Goal: Task Accomplishment & Management: Use online tool/utility

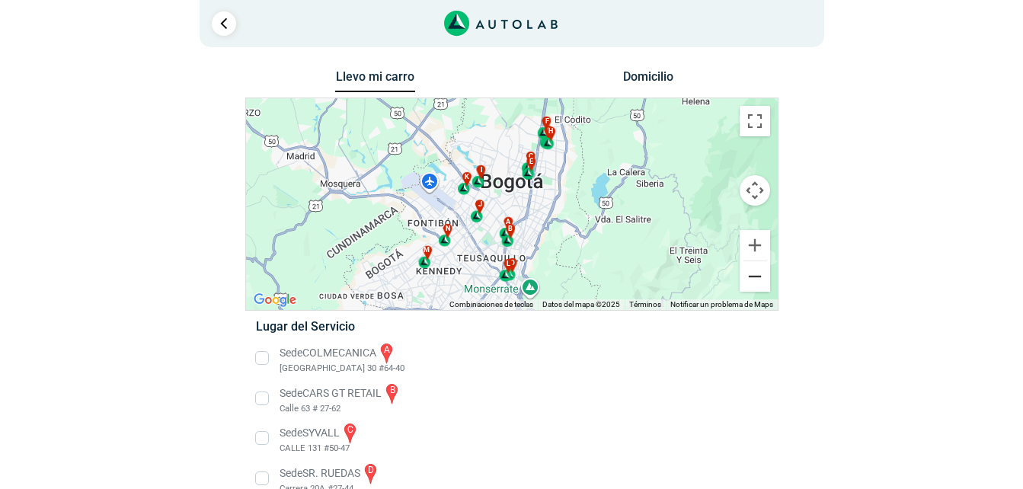
click at [755, 272] on button "Reducir" at bounding box center [754, 276] width 30 height 30
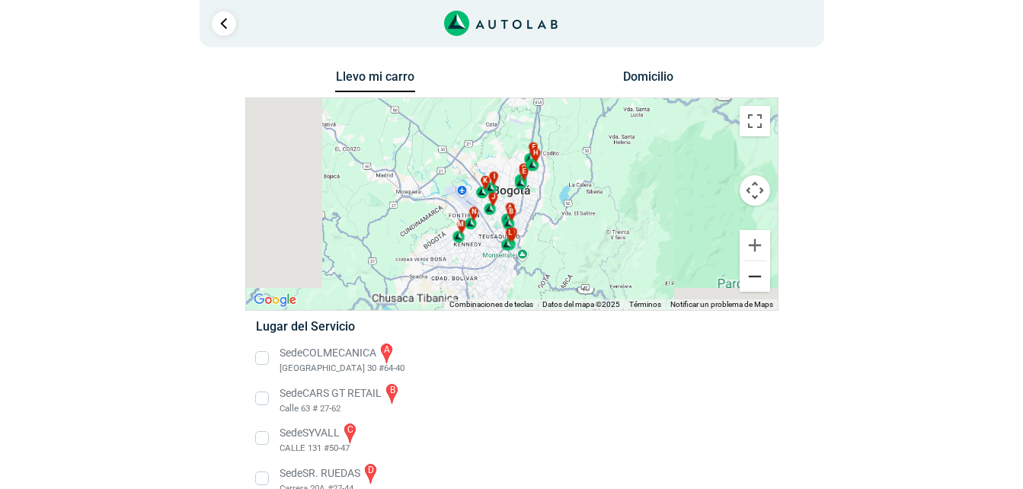
click at [755, 272] on button "Reducir" at bounding box center [754, 276] width 30 height 30
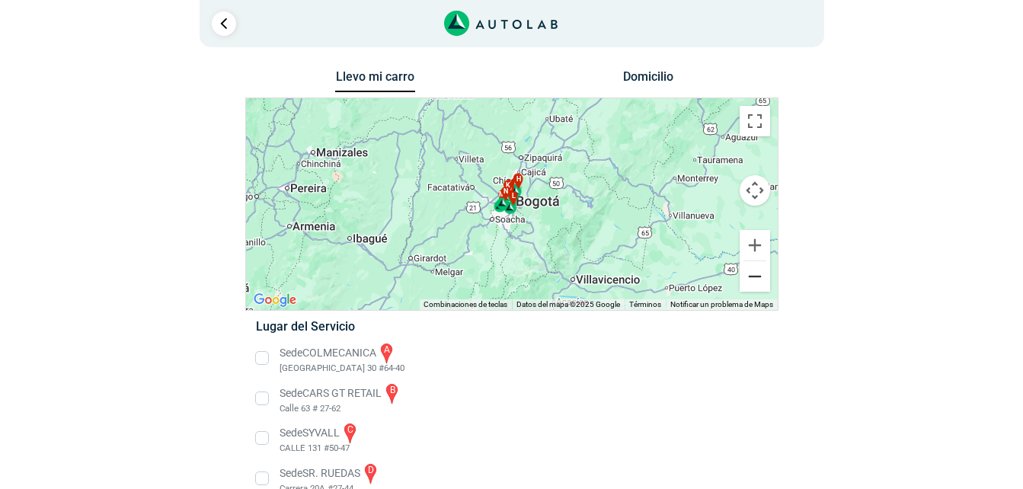
click at [755, 272] on button "Reducir" at bounding box center [754, 276] width 30 height 30
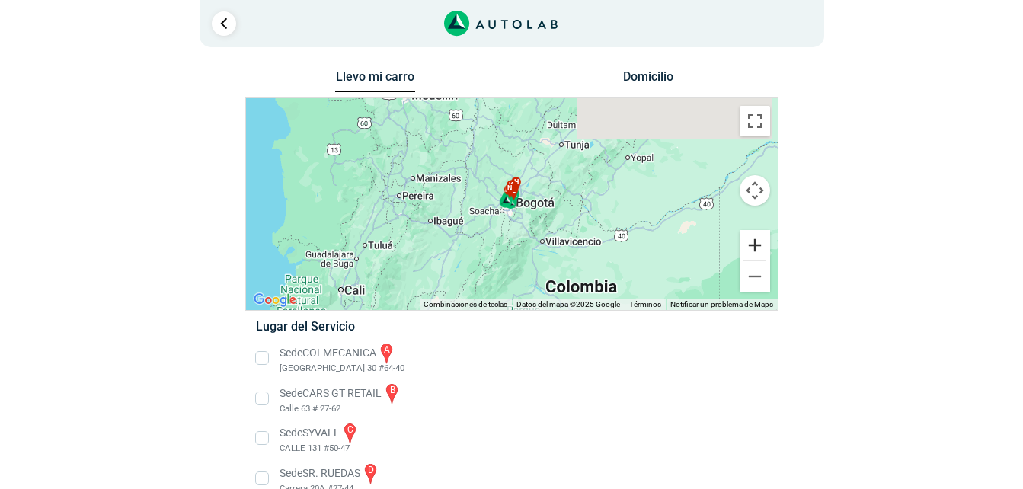
click at [755, 251] on button "Ampliar" at bounding box center [754, 245] width 30 height 30
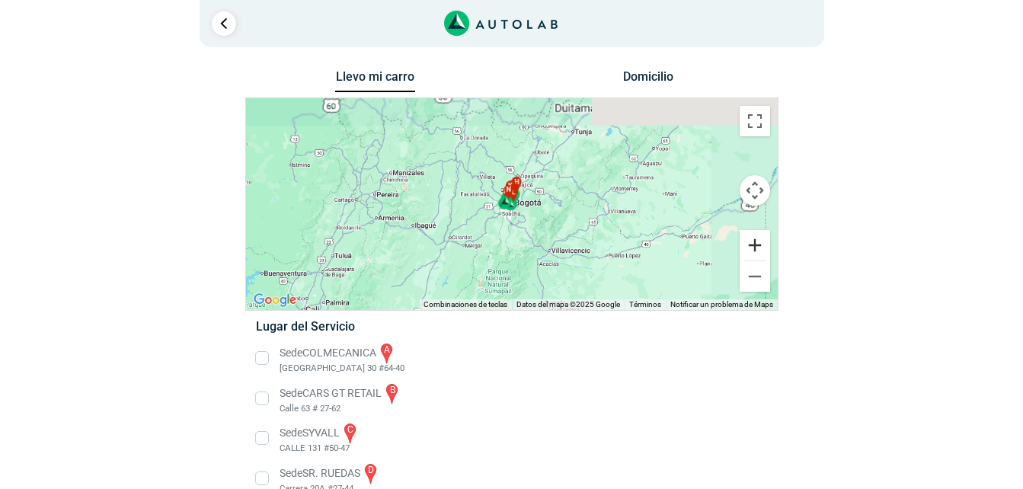
click at [755, 251] on button "Ampliar" at bounding box center [754, 245] width 30 height 30
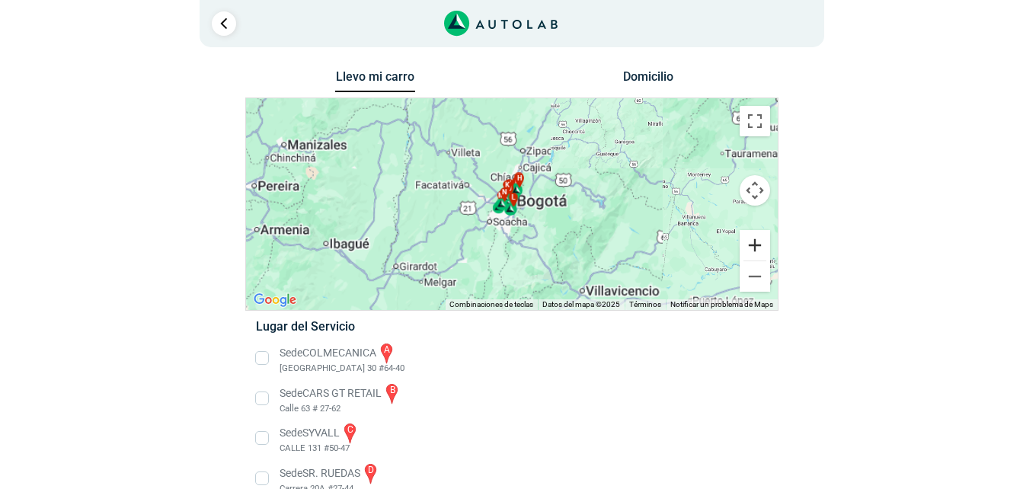
click at [755, 251] on button "Ampliar" at bounding box center [754, 245] width 30 height 30
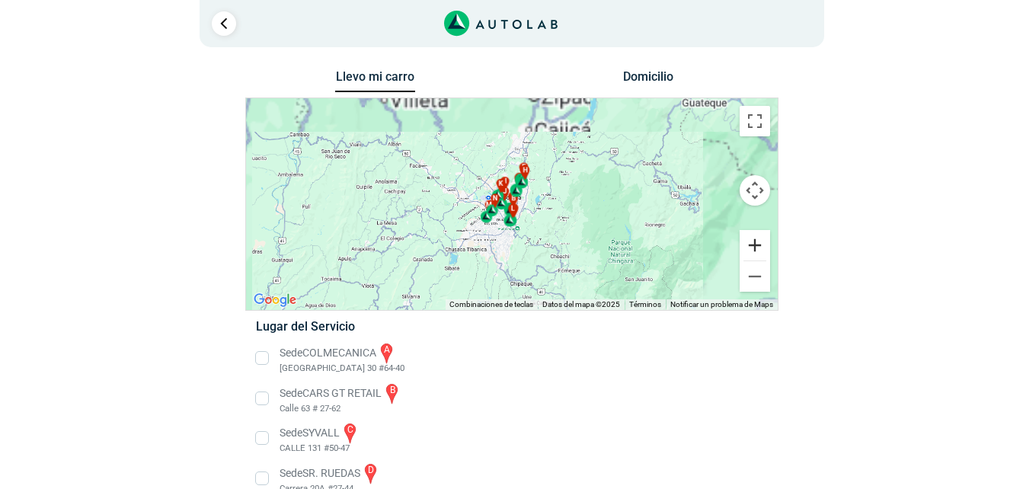
click at [755, 251] on button "Ampliar" at bounding box center [754, 245] width 30 height 30
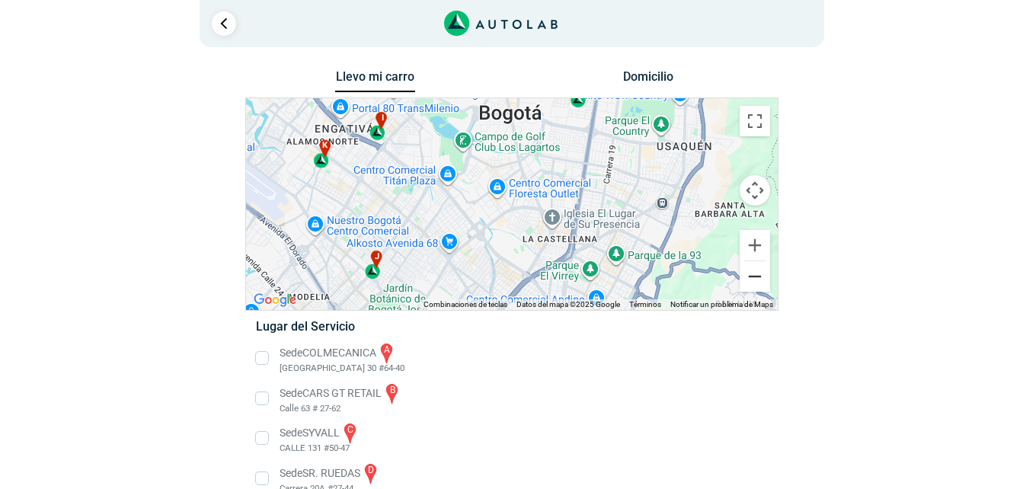
click at [760, 279] on button "Reducir" at bounding box center [754, 276] width 30 height 30
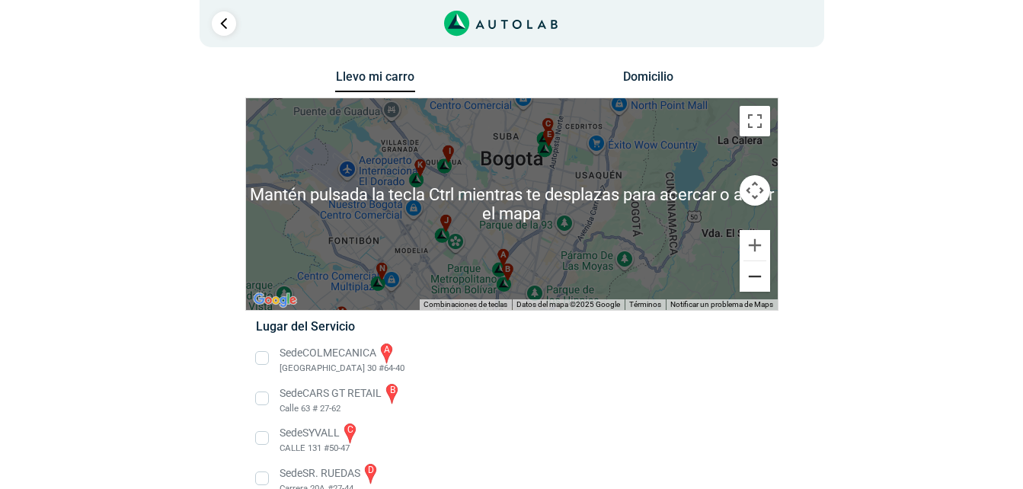
click at [763, 273] on button "Reducir" at bounding box center [754, 276] width 30 height 30
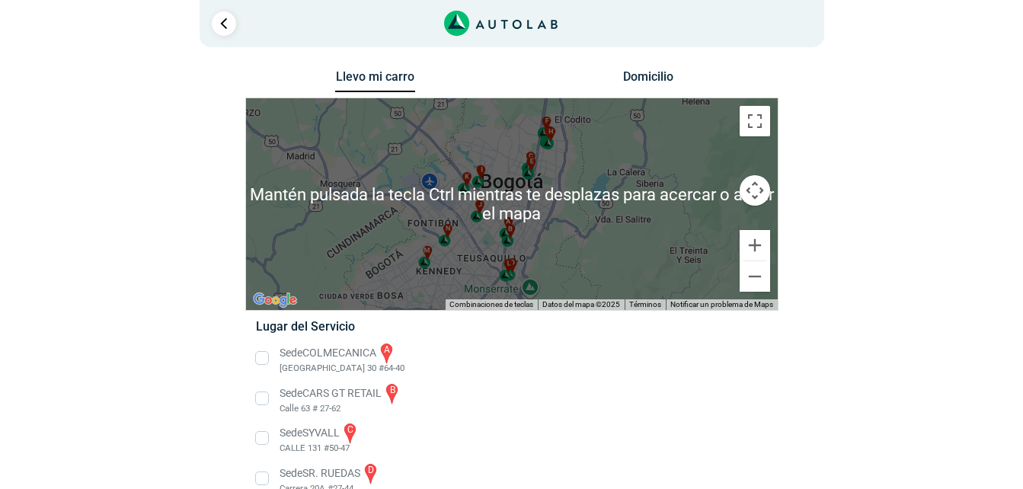
click at [878, 233] on div "Llevo mi carro [GEOGRAPHIC_DATA] ← Mover a la izquierda → Mover a la derecha ↑ …" at bounding box center [511, 490] width 739 height 849
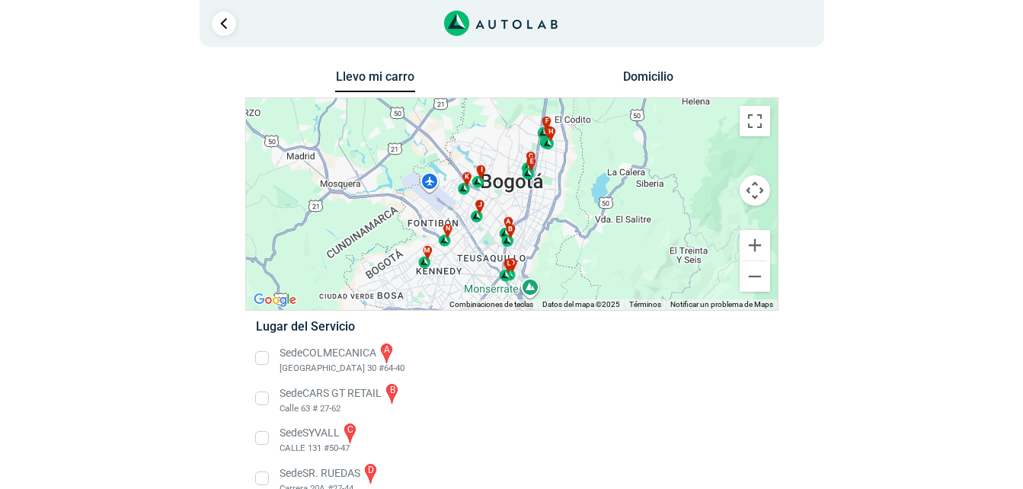
click at [636, 78] on button "Domicilio" at bounding box center [648, 80] width 80 height 22
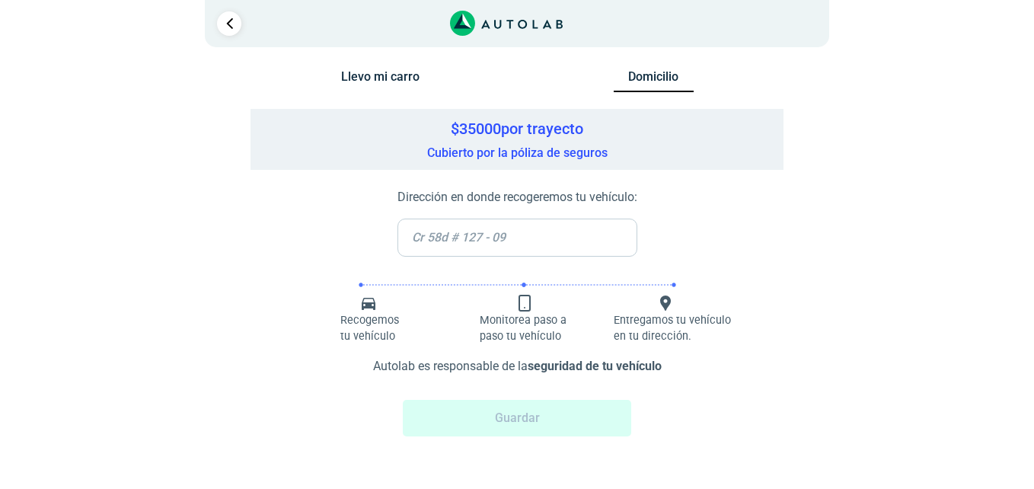
click at [344, 78] on button "Llevo mi carro" at bounding box center [380, 80] width 80 height 22
